Goal: Information Seeking & Learning: Learn about a topic

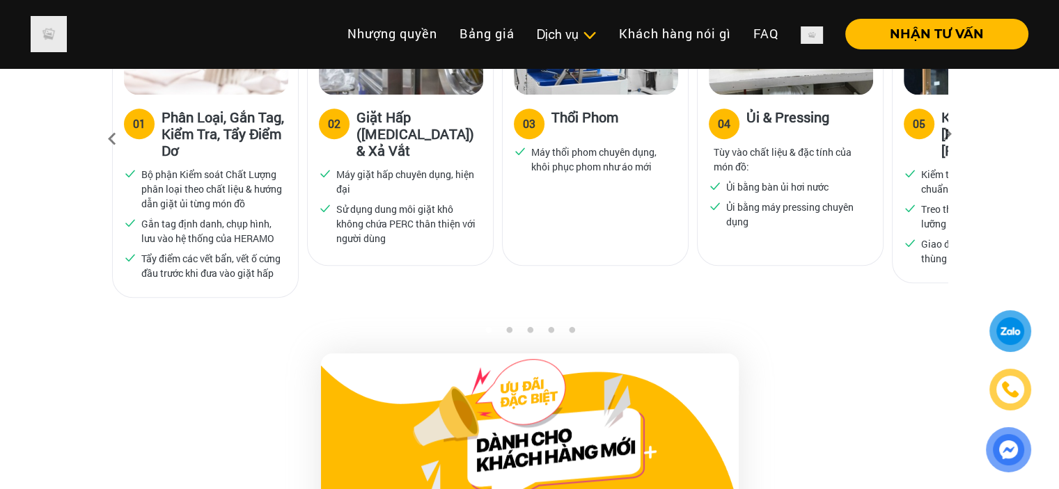
scroll to position [941, 0]
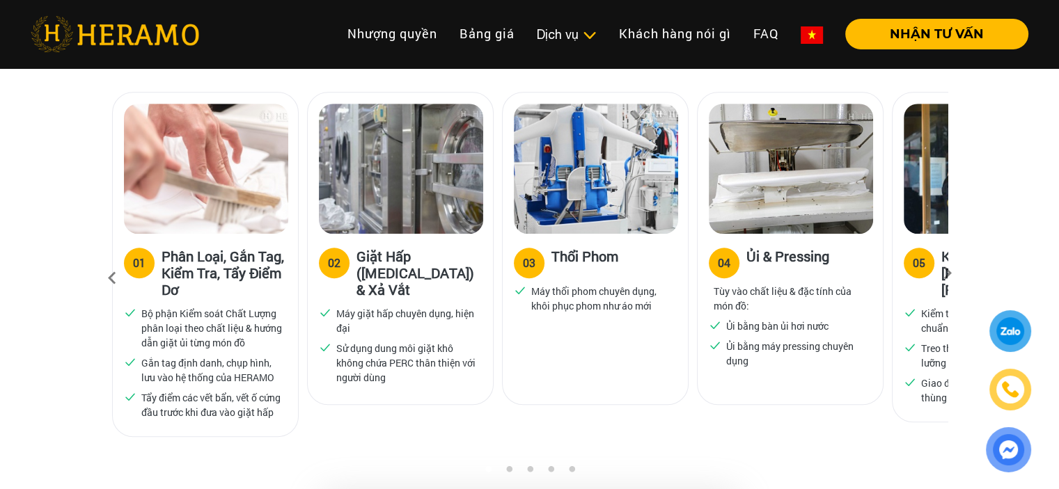
click at [948, 274] on icon at bounding box center [947, 278] width 25 height 9
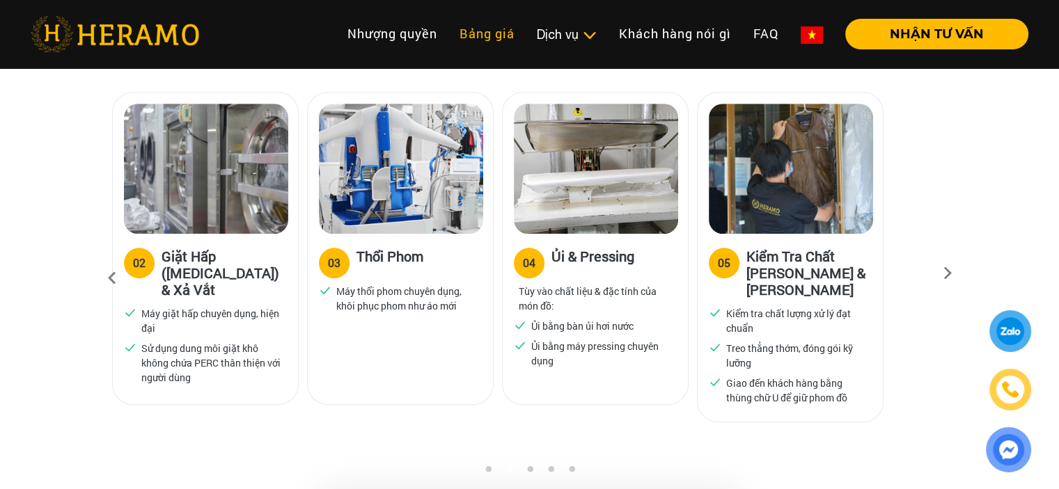
click at [455, 33] on link "Bảng giá" at bounding box center [486, 34] width 77 height 30
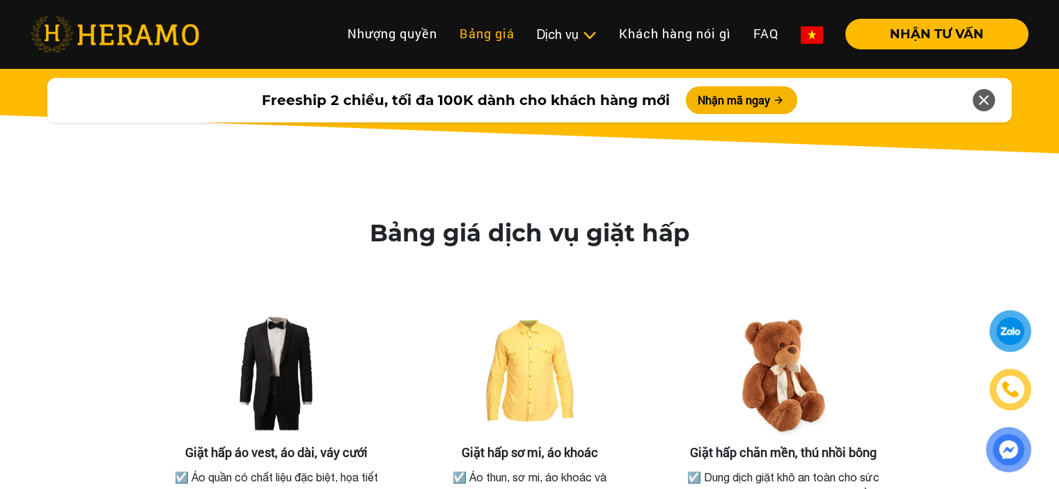
scroll to position [2506, 0]
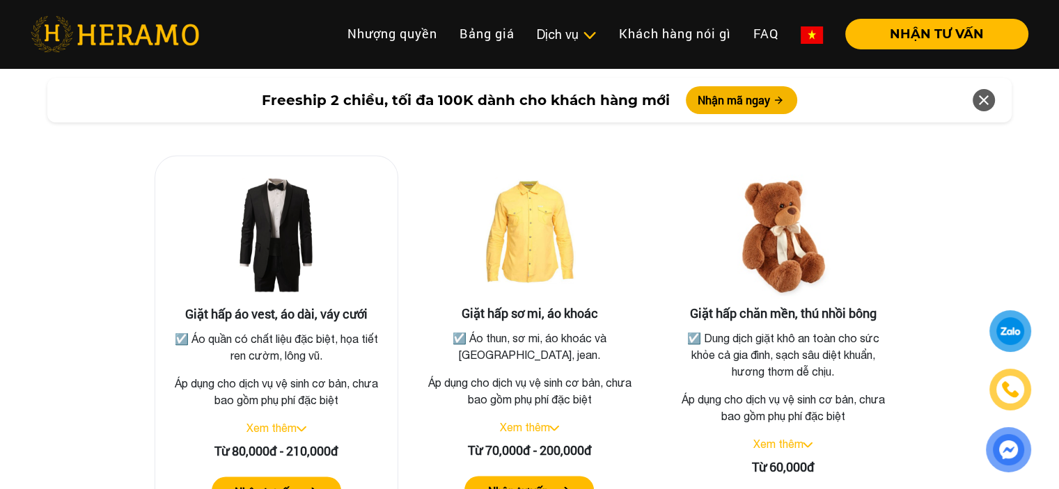
click at [287, 242] on img at bounding box center [276, 236] width 139 height 139
click at [281, 427] on link "Xem thêm" at bounding box center [271, 427] width 50 height 13
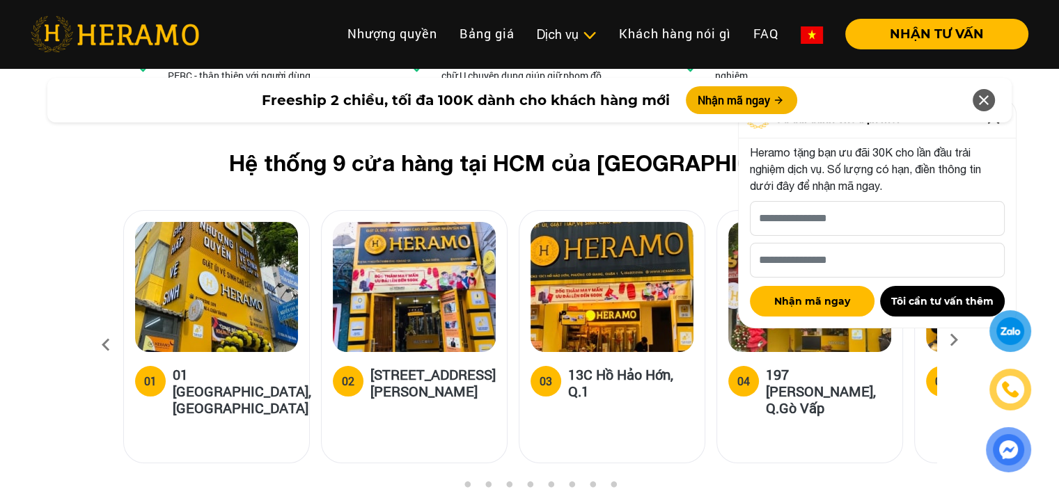
scroll to position [5151, 0]
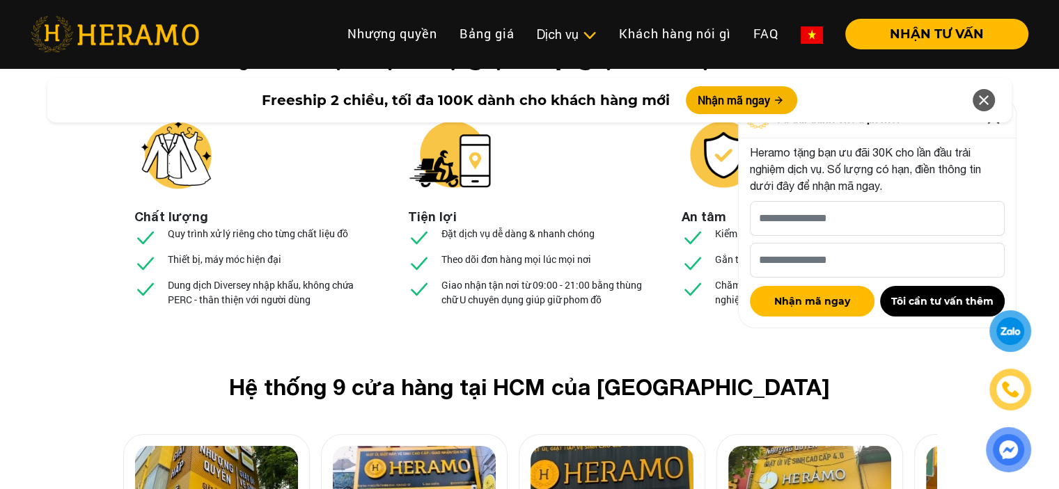
click at [994, 94] on div "Freeship 2 chiều, tối đa 100K dành cho khách hàng mới Nhận mã ngay" at bounding box center [529, 100] width 964 height 45
click at [983, 97] on icon at bounding box center [983, 100] width 17 height 25
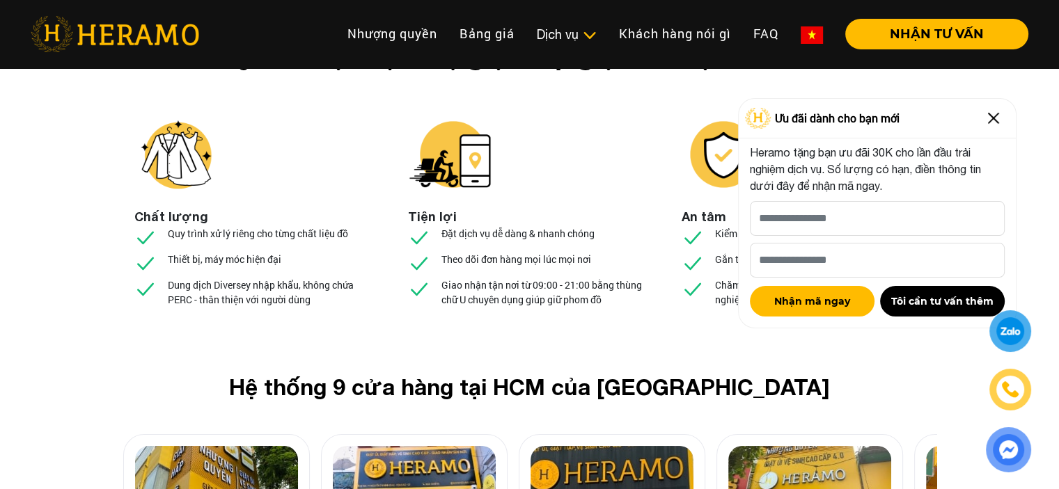
click at [1000, 111] on img at bounding box center [993, 118] width 22 height 22
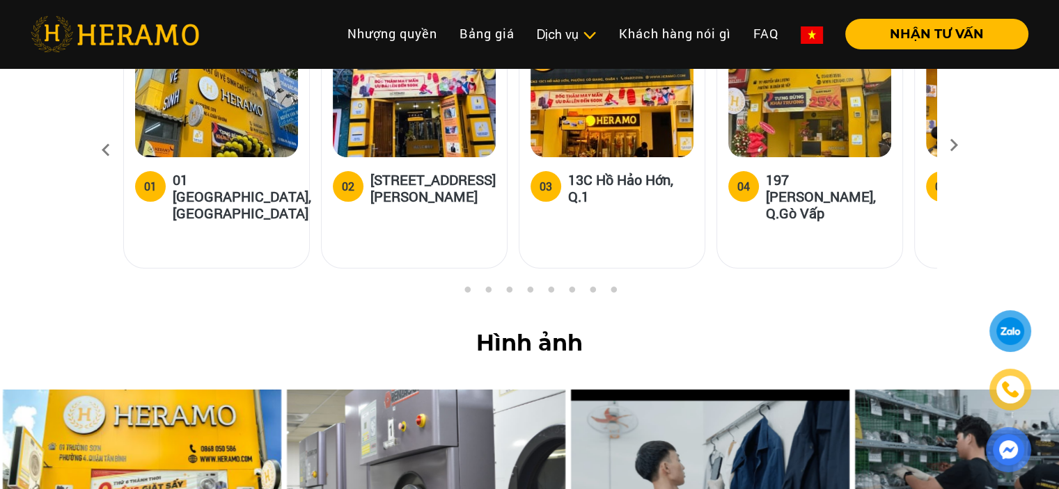
scroll to position [5431, 0]
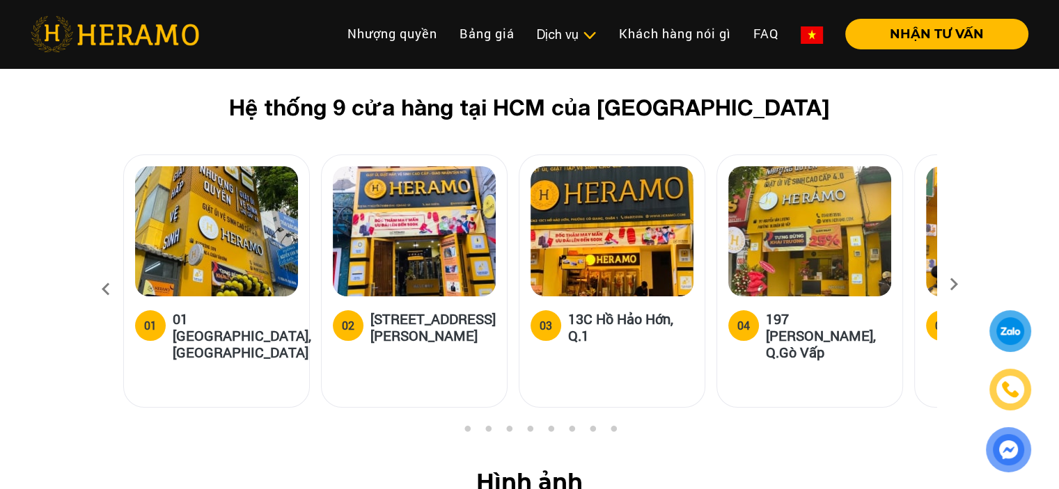
click at [139, 37] on img at bounding box center [115, 34] width 168 height 36
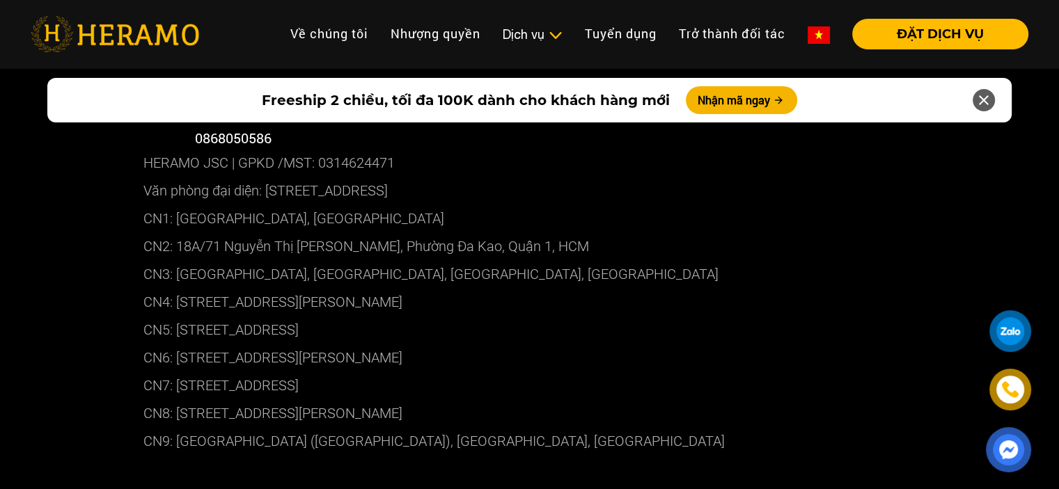
scroll to position [7379, 0]
